Goal: Information Seeking & Learning: Compare options

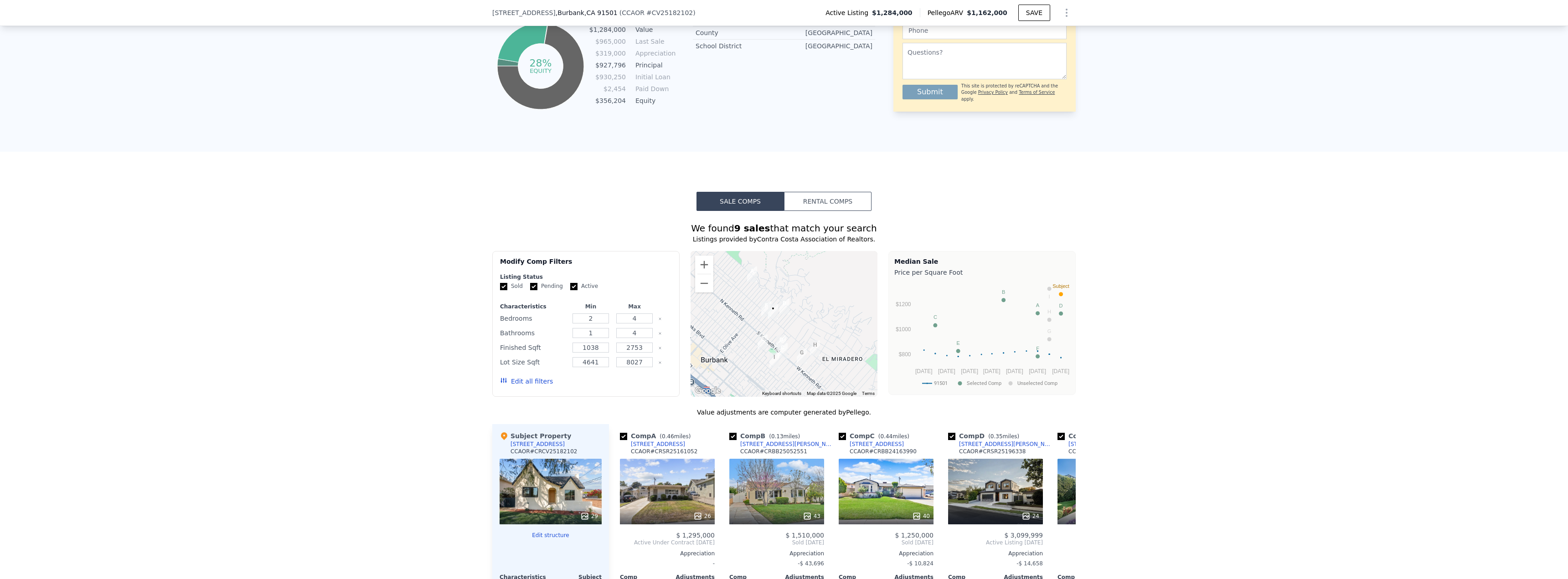
scroll to position [589, 0]
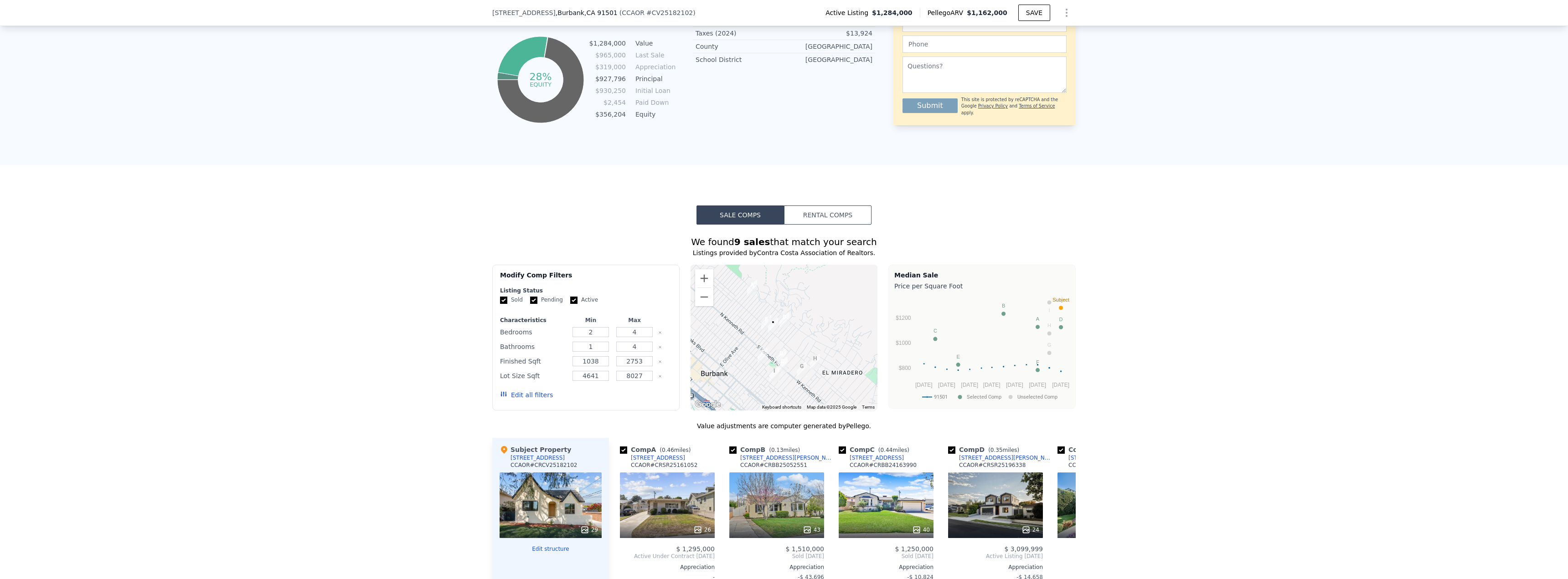
click at [830, 224] on button "Rental Comps" at bounding box center [828, 215] width 88 height 19
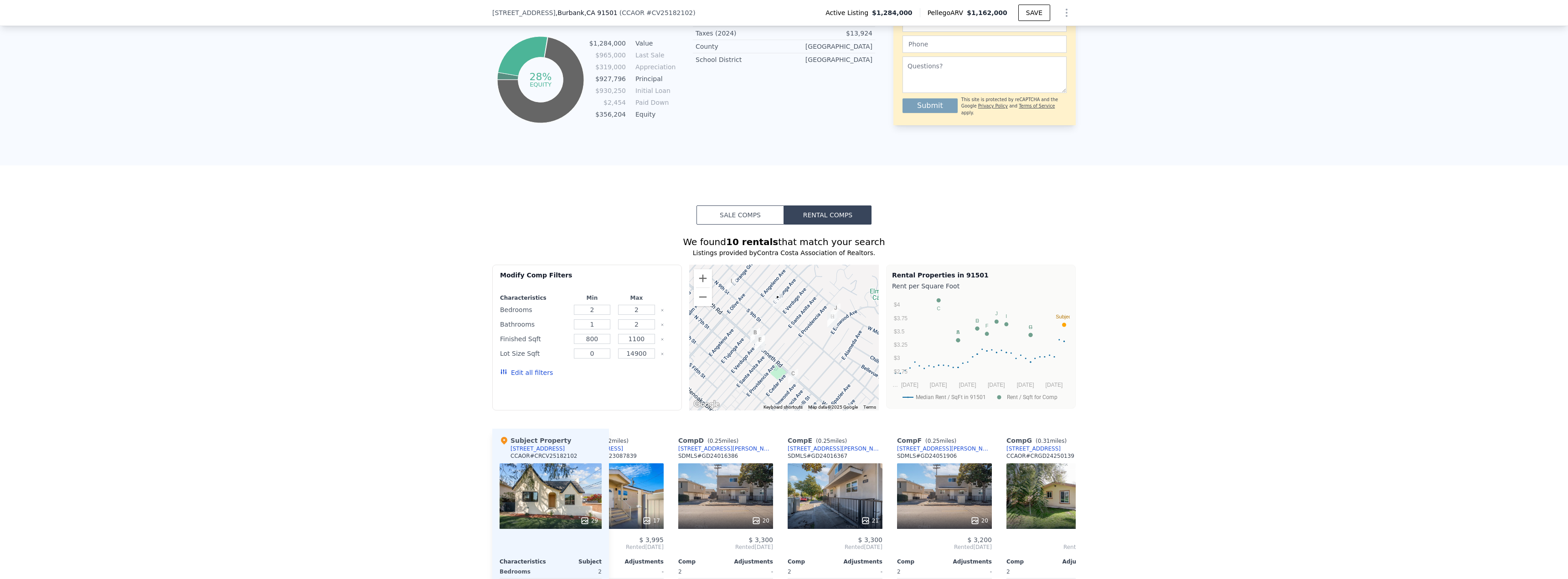
click at [739, 221] on button "Sale Comps" at bounding box center [740, 215] width 88 height 19
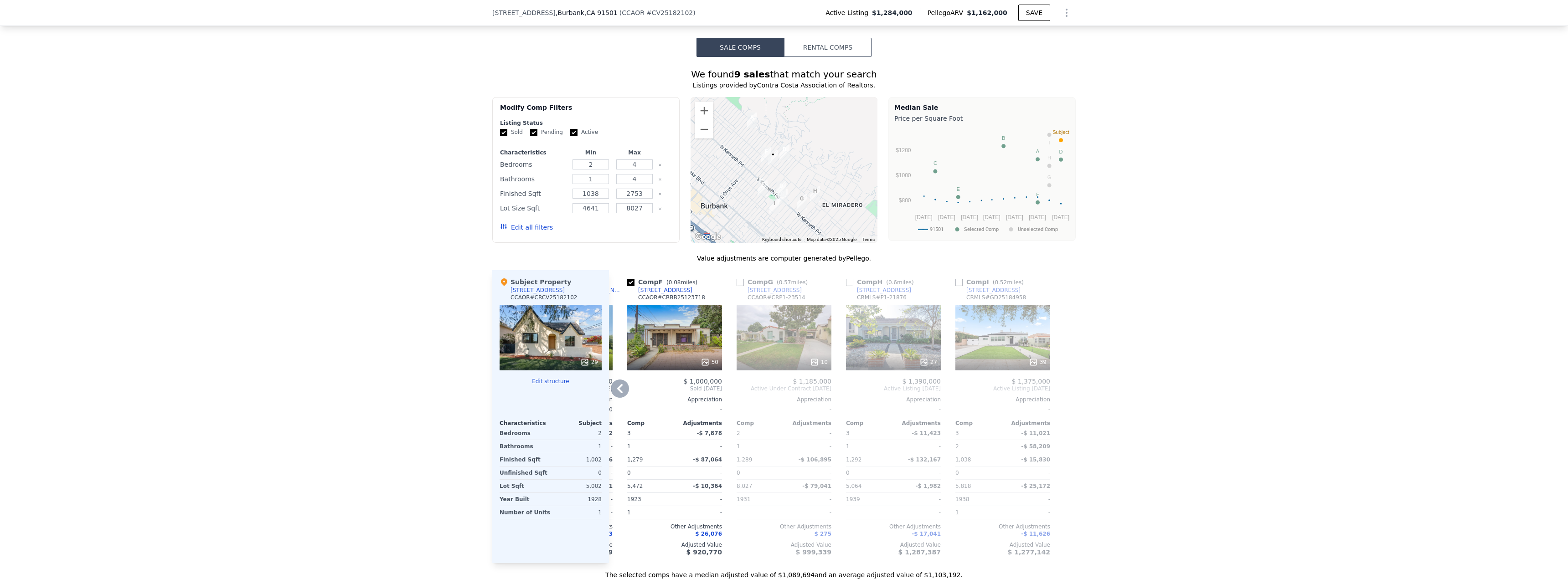
scroll to position [771, 0]
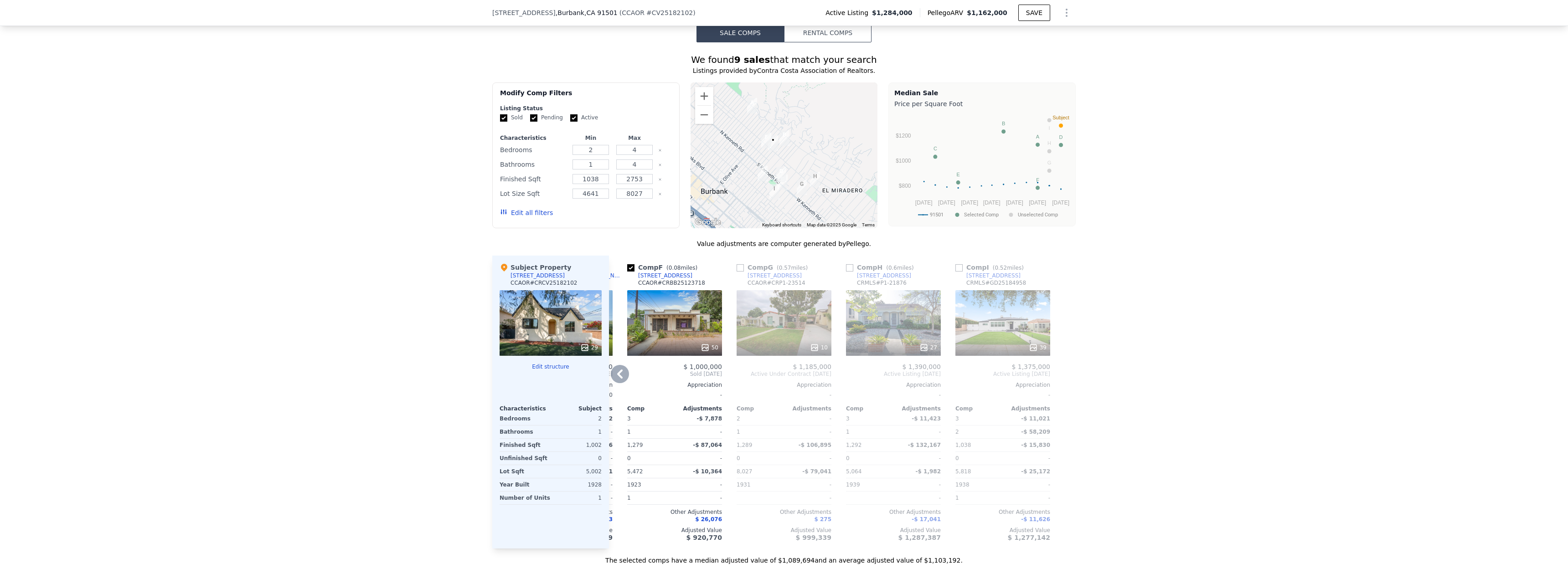
click at [617, 378] on icon at bounding box center [620, 373] width 5 height 9
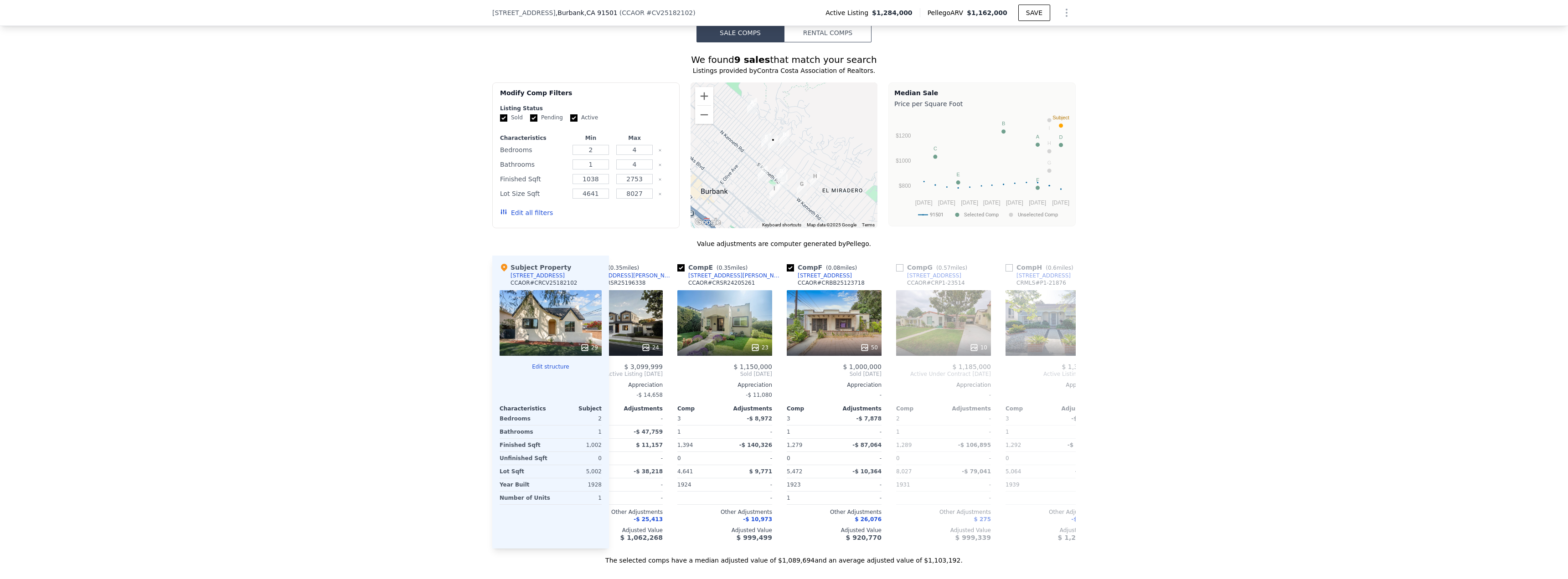
scroll to position [0, 321]
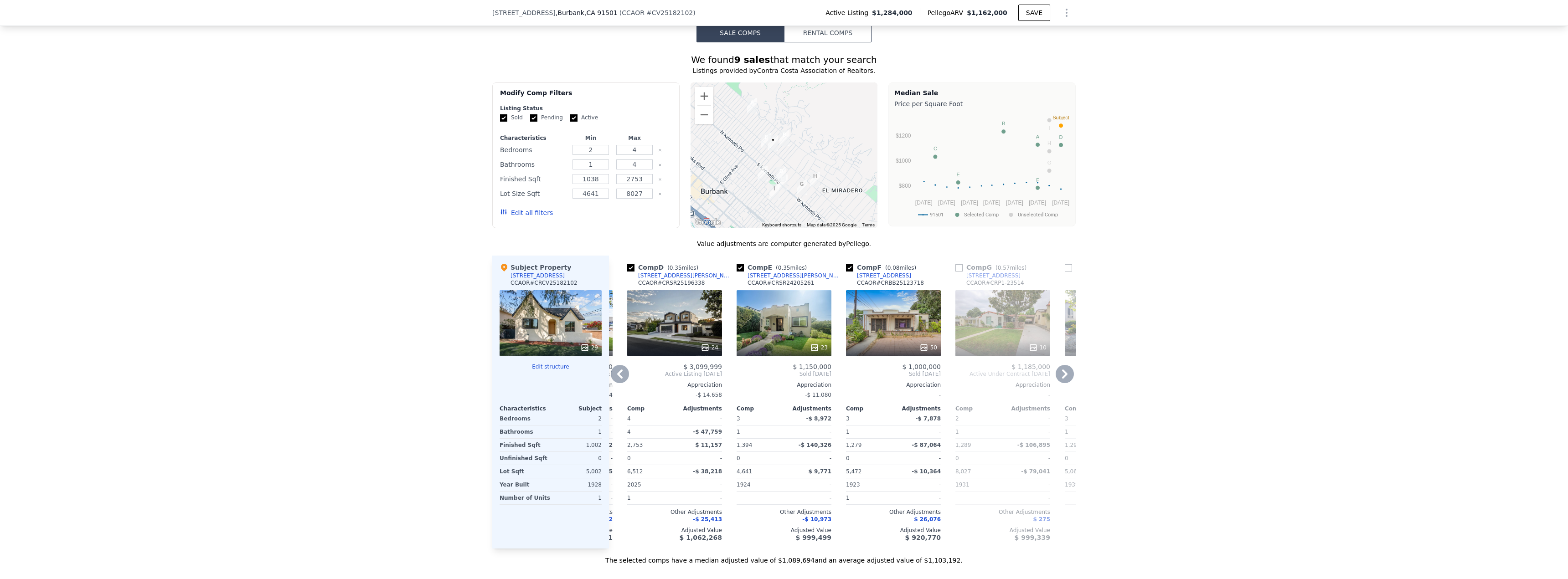
click at [617, 378] on icon at bounding box center [620, 373] width 5 height 9
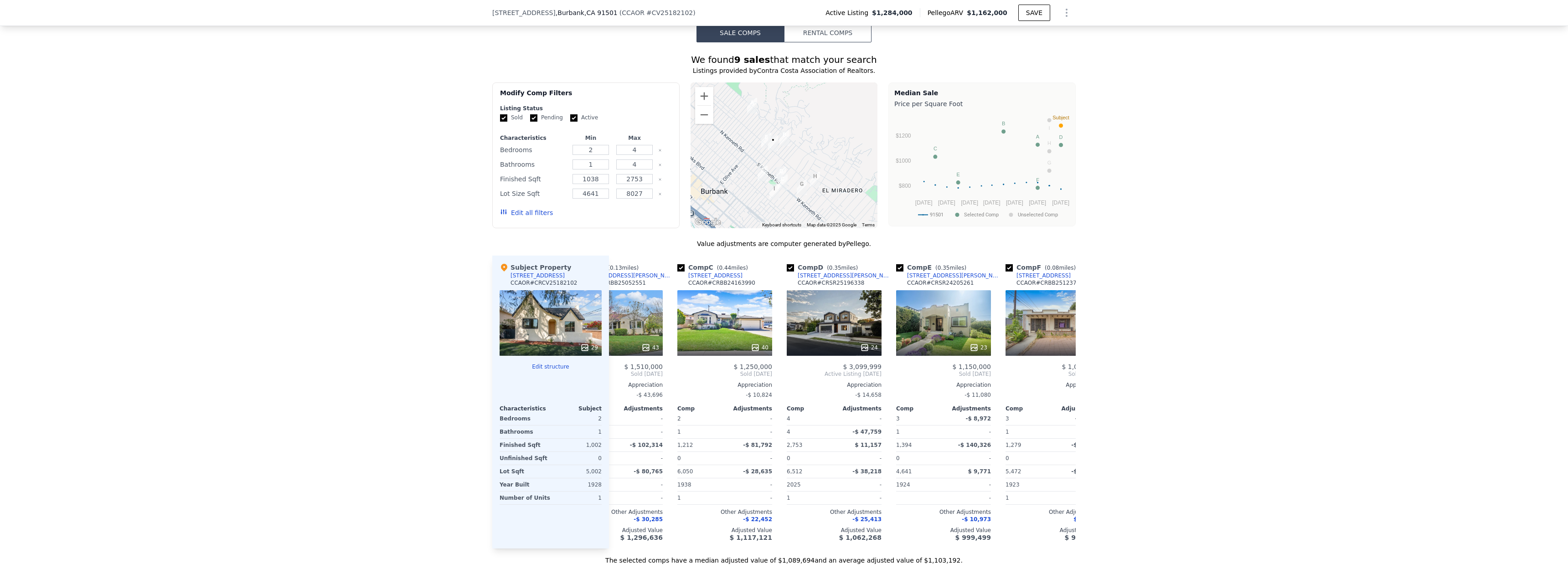
scroll to position [0, 102]
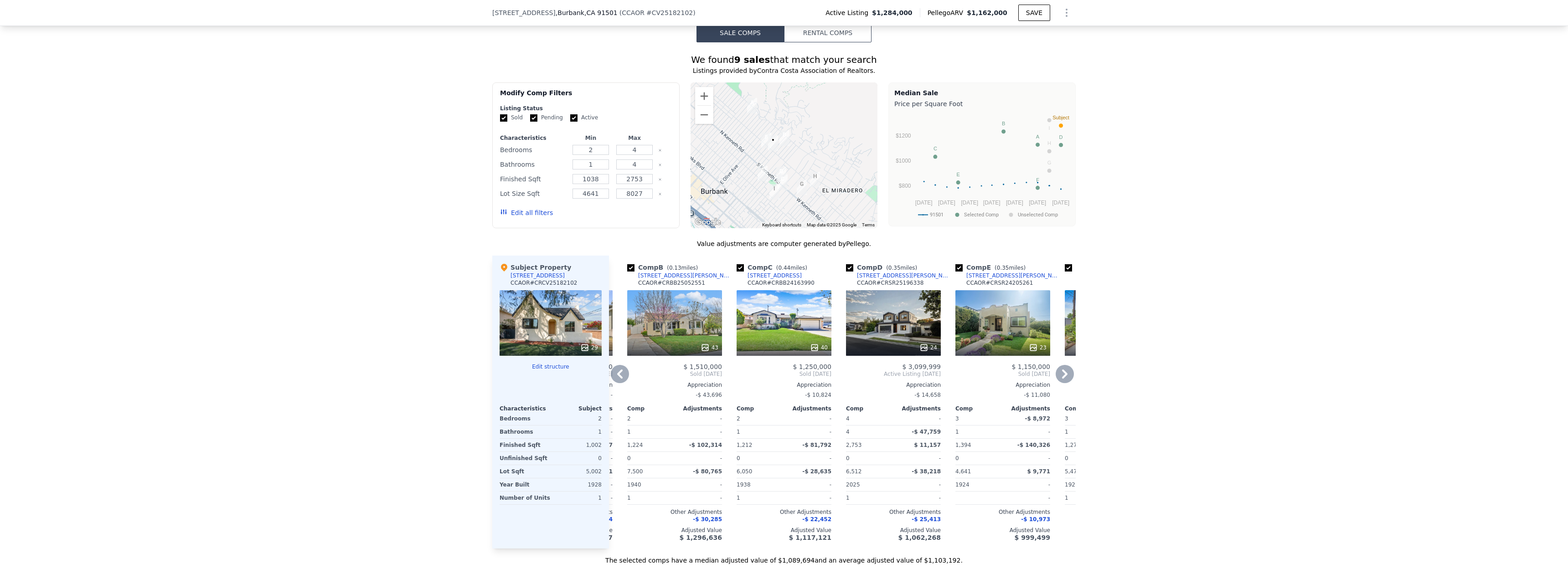
click at [617, 378] on icon at bounding box center [620, 373] width 5 height 9
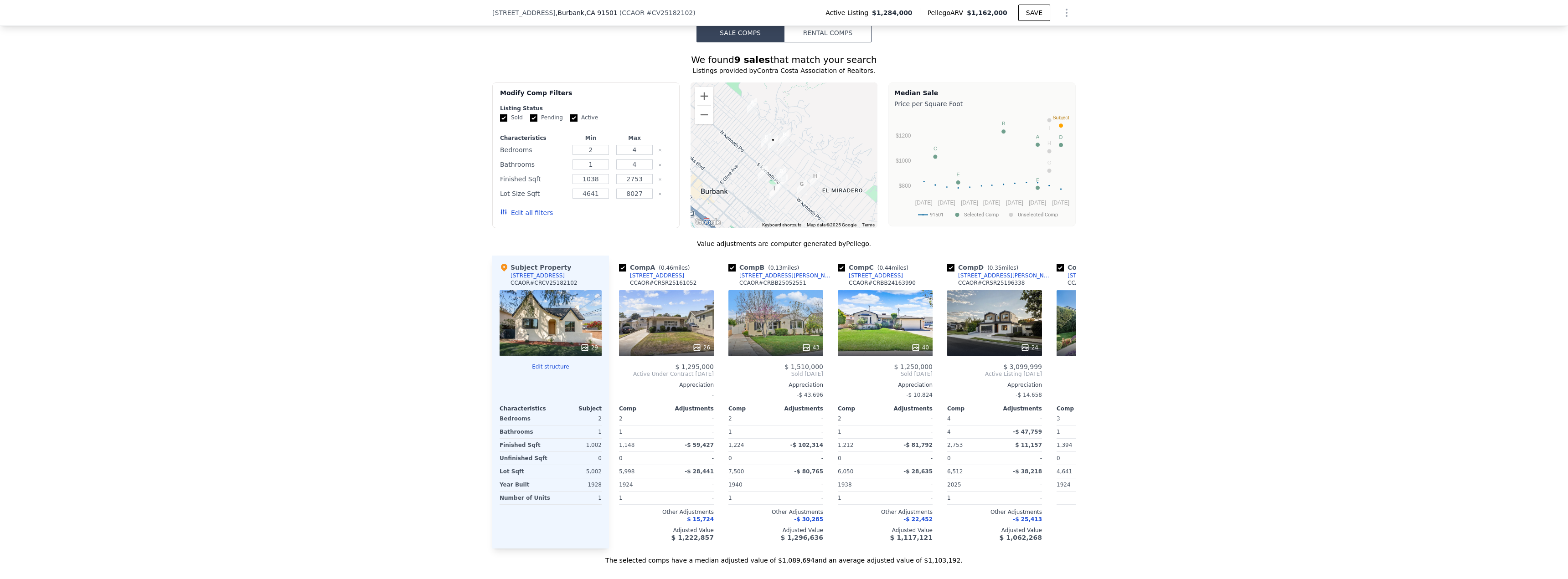
scroll to position [0, 0]
click at [883, 346] on div at bounding box center [886, 347] width 95 height 16
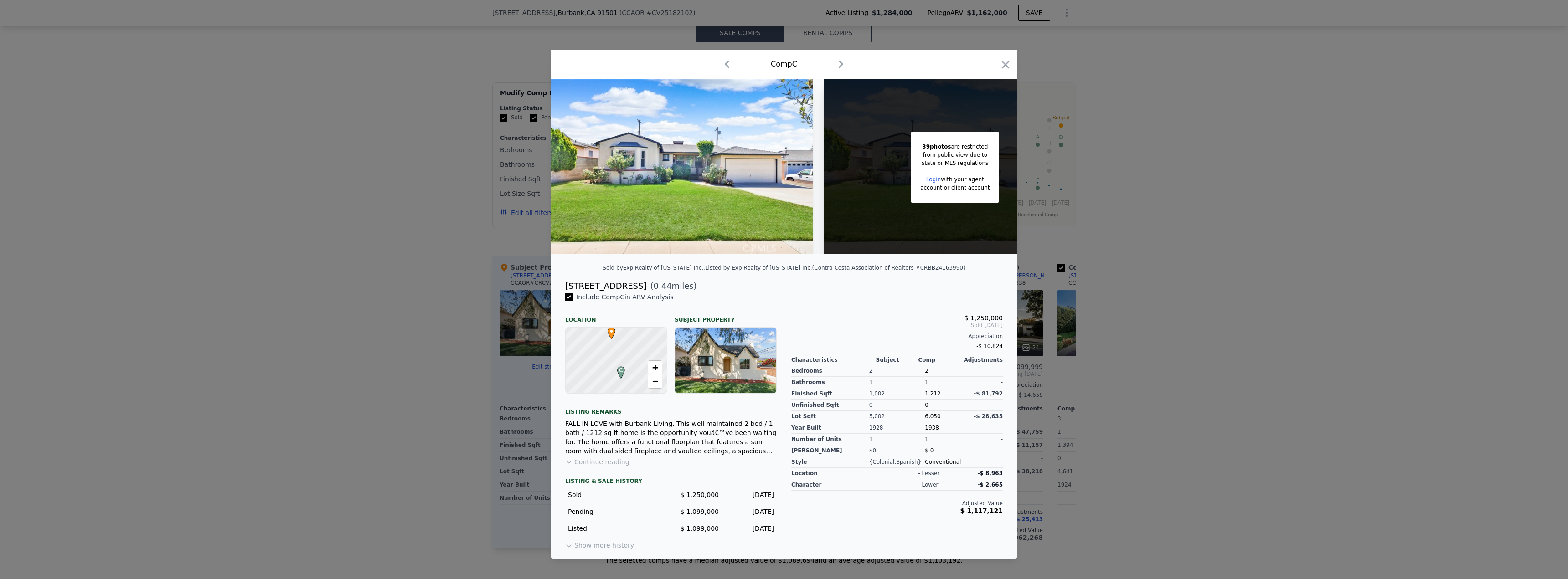
click at [431, 375] on div at bounding box center [784, 290] width 1568 height 579
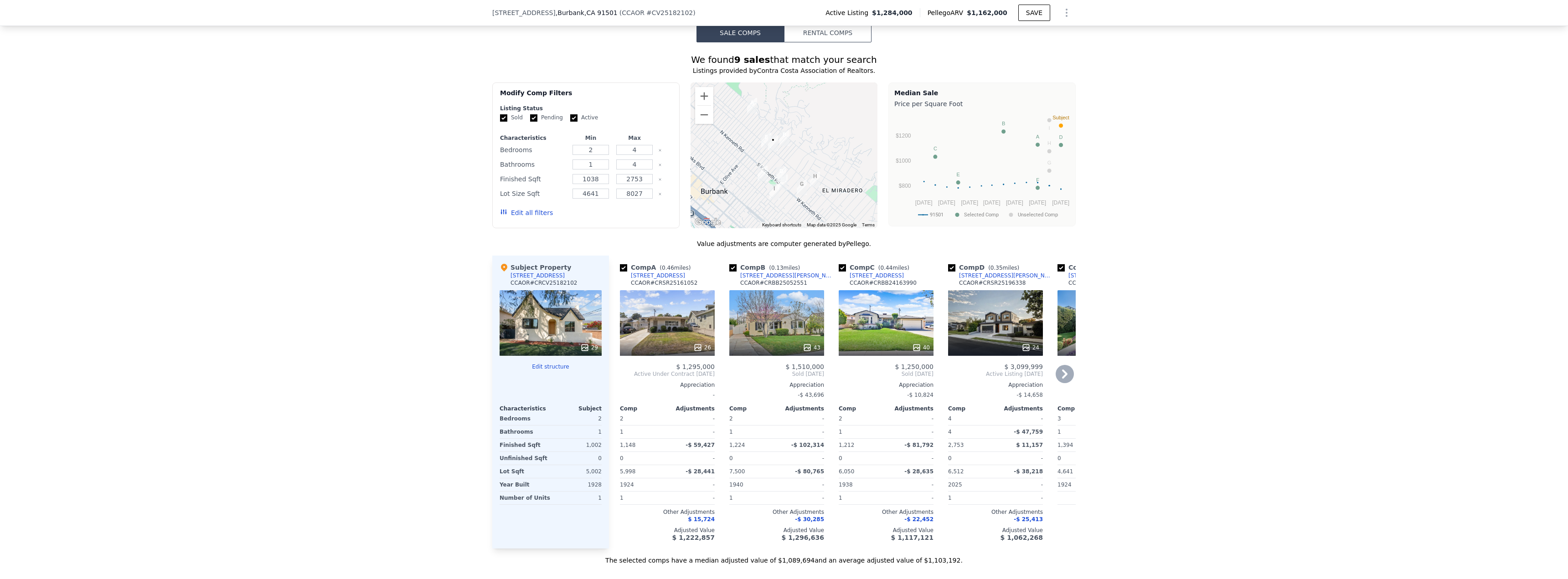
click at [670, 332] on div "26" at bounding box center [667, 323] width 95 height 66
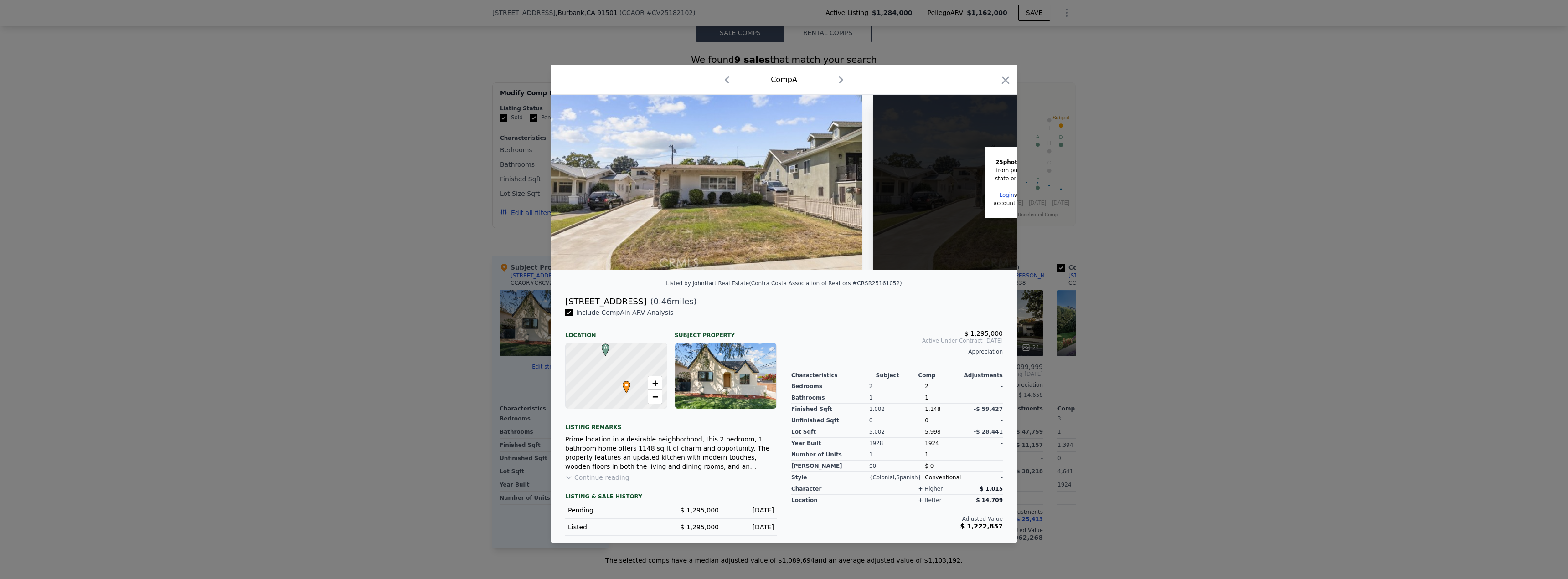
click at [436, 305] on div at bounding box center [784, 290] width 1568 height 579
